Goal: Task Accomplishment & Management: Manage account settings

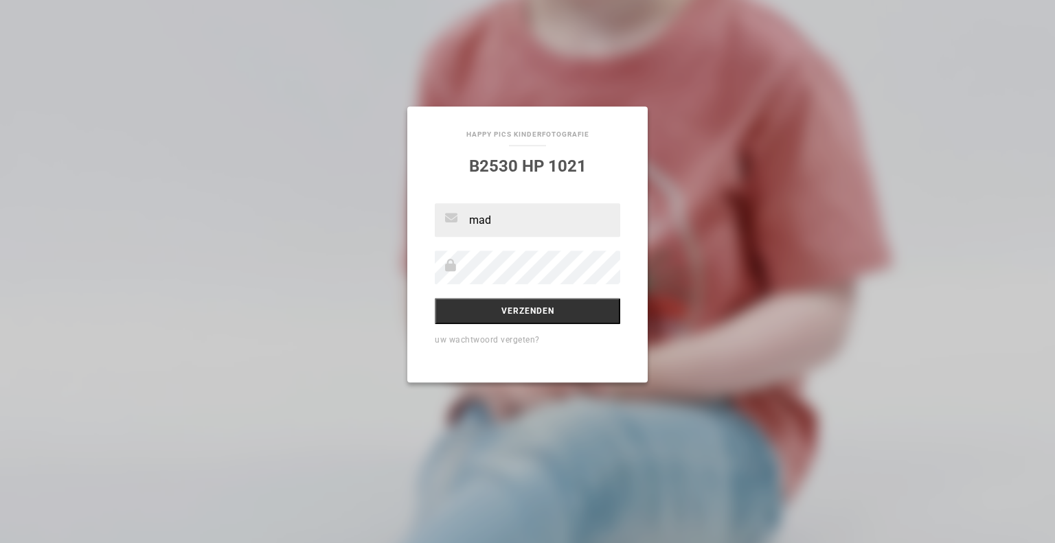
click at [500, 226] on input "mad" at bounding box center [527, 221] width 185 height 34
type input "[EMAIL_ADDRESS][DOMAIN_NAME]"
click at [435, 299] on input "Verzenden" at bounding box center [527, 312] width 185 height 26
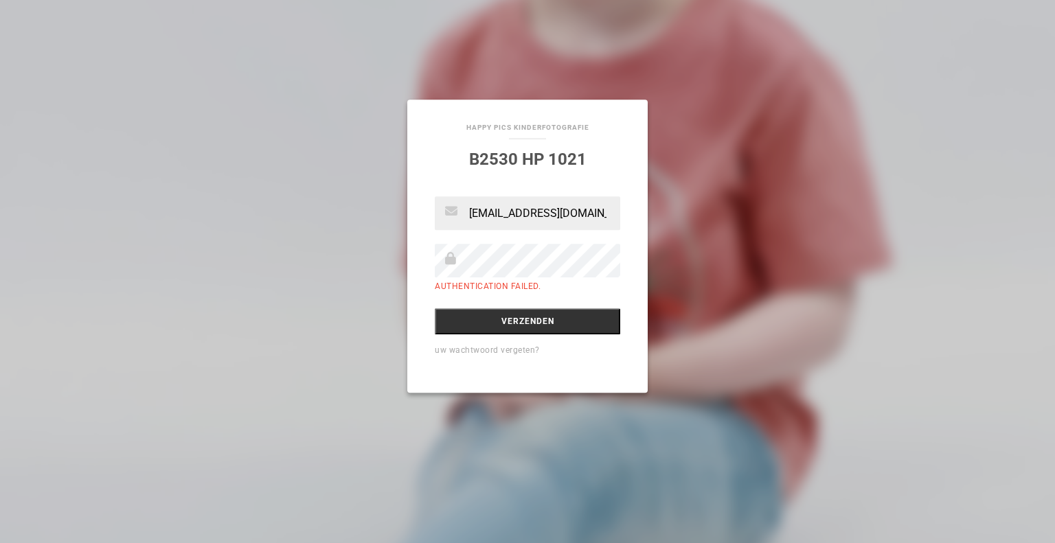
click at [435, 309] on input "Verzenden" at bounding box center [527, 322] width 185 height 26
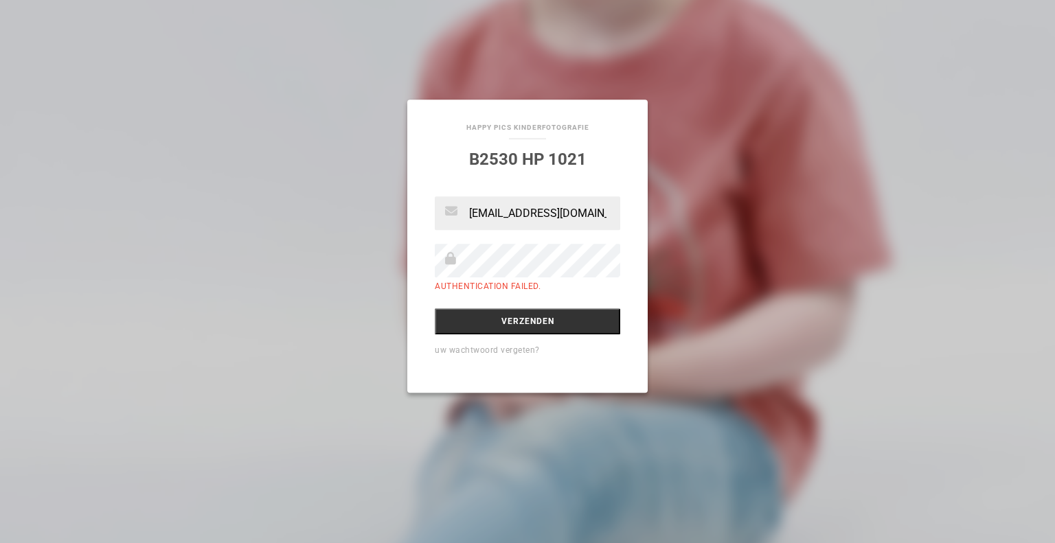
click at [499, 350] on link "uw wachtwoord vergeten?" at bounding box center [487, 351] width 105 height 10
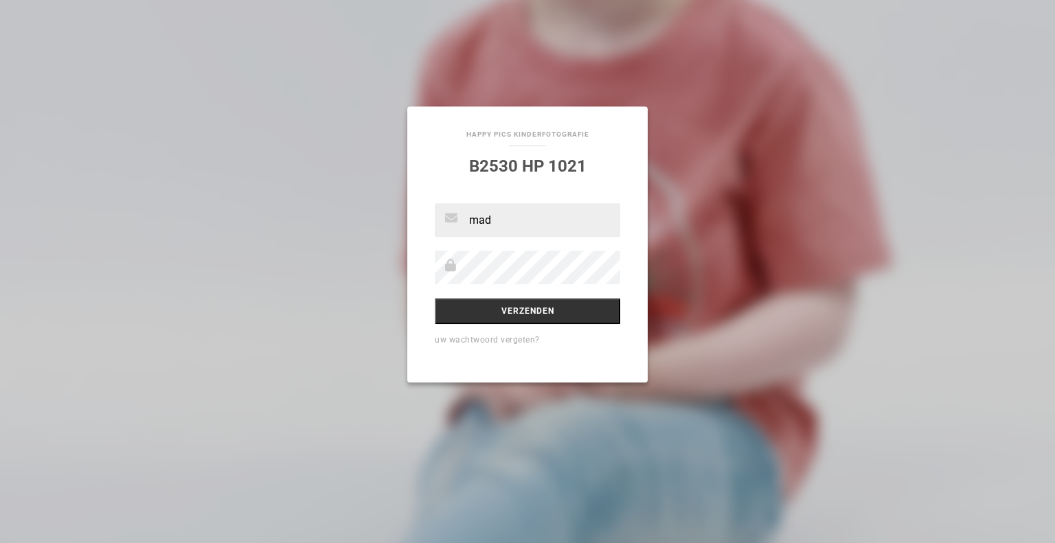
type input "[EMAIL_ADDRESS][DOMAIN_NAME]"
click at [494, 253] on div "madeleinvarenhorst@gmail.com Verzenden uw wachtwoord vergeten?" at bounding box center [527, 293] width 240 height 179
click at [523, 306] on input "Verzenden" at bounding box center [527, 312] width 185 height 26
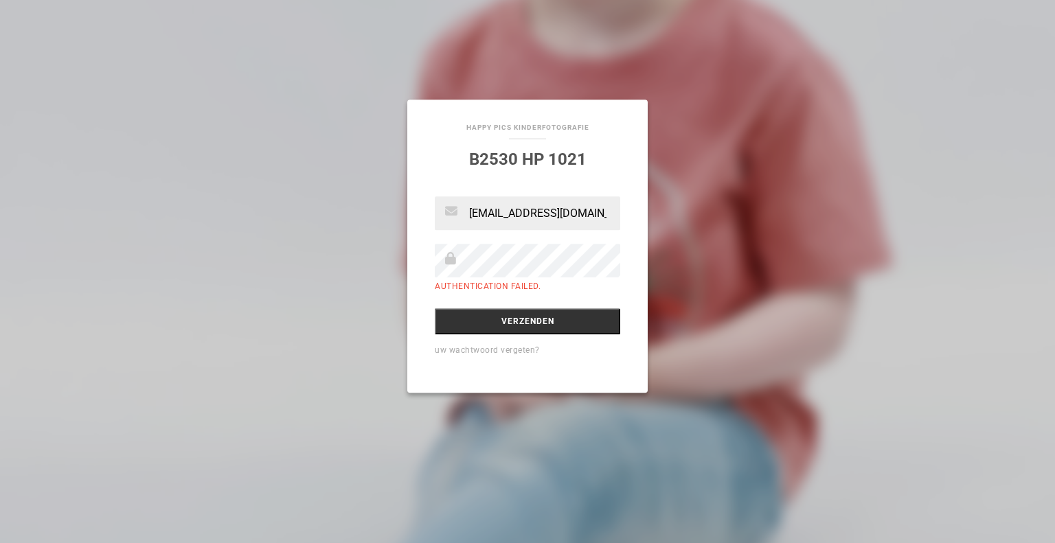
click at [368, 251] on div "Happy Pics Kinderfotografie B2530 HP 1021 madeleinvarenhorst@gmail.com Authenti…" at bounding box center [527, 271] width 1055 height 543
click at [435, 309] on input "Verzenden" at bounding box center [527, 322] width 185 height 26
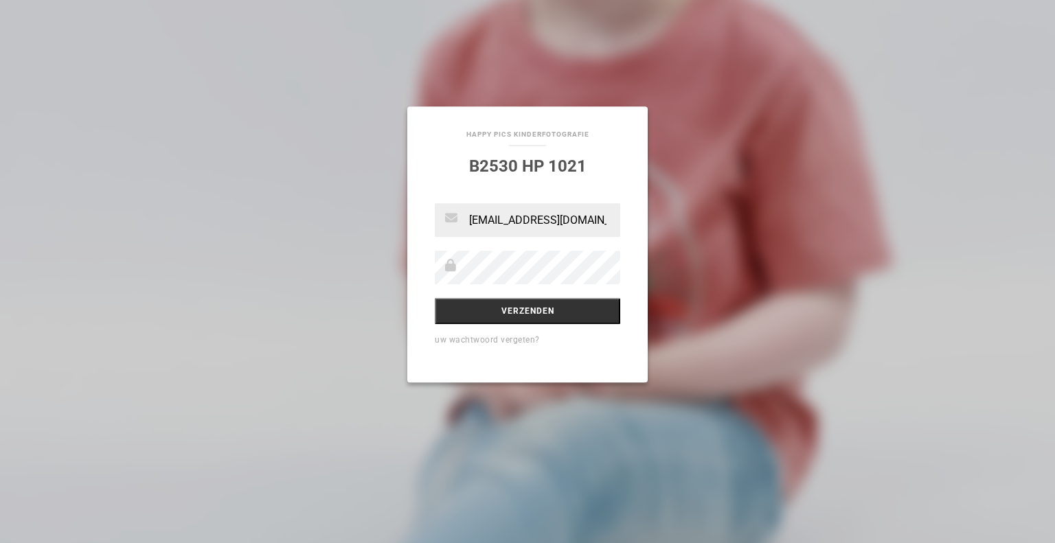
click at [435, 299] on input "Verzenden" at bounding box center [527, 312] width 185 height 26
